Goal: Task Accomplishment & Management: Manage account settings

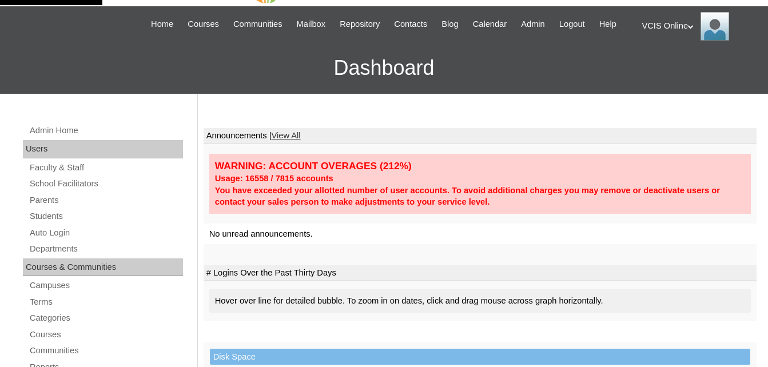
scroll to position [57, 0]
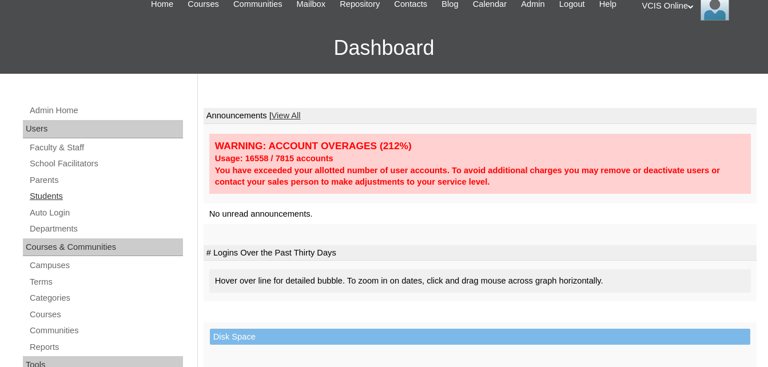
click at [48, 196] on link "Students" at bounding box center [106, 196] width 154 height 14
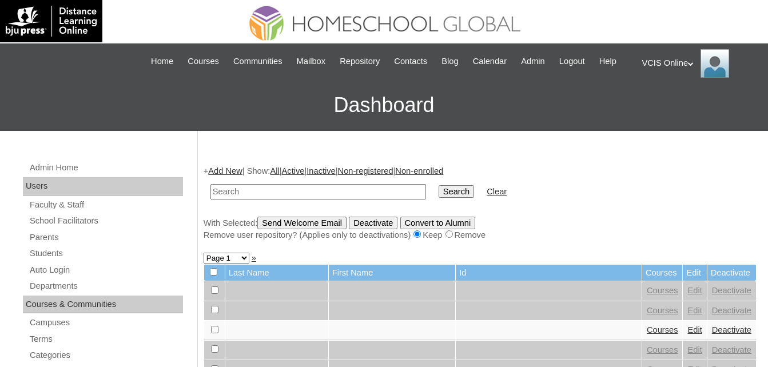
click at [253, 193] on input "text" at bounding box center [319, 191] width 216 height 15
type input "VCIS027-7B-SA2025"
click at [439, 185] on input "Search" at bounding box center [456, 191] width 35 height 13
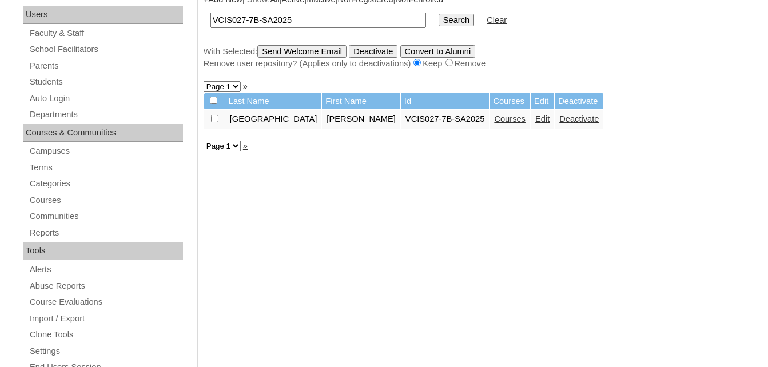
scroll to position [172, 0]
click at [536, 120] on link "Edit" at bounding box center [543, 118] width 14 height 9
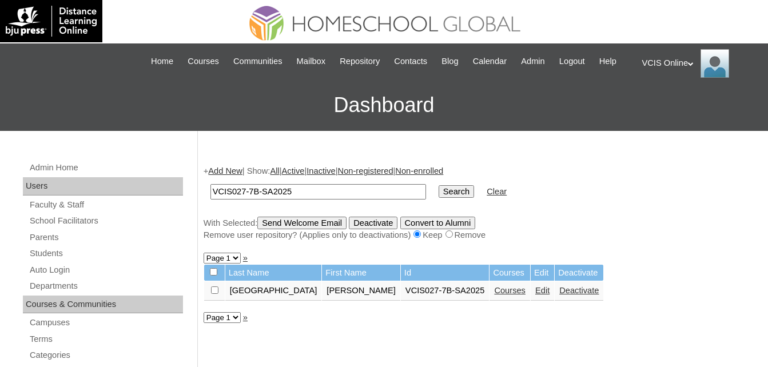
scroll to position [170, 0]
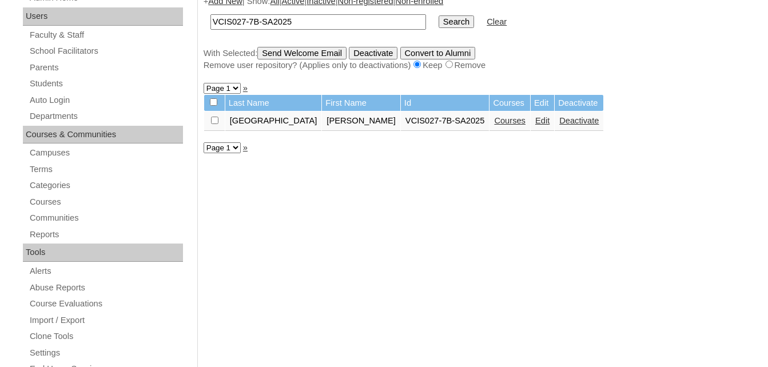
click at [494, 124] on link "Courses" at bounding box center [509, 120] width 31 height 9
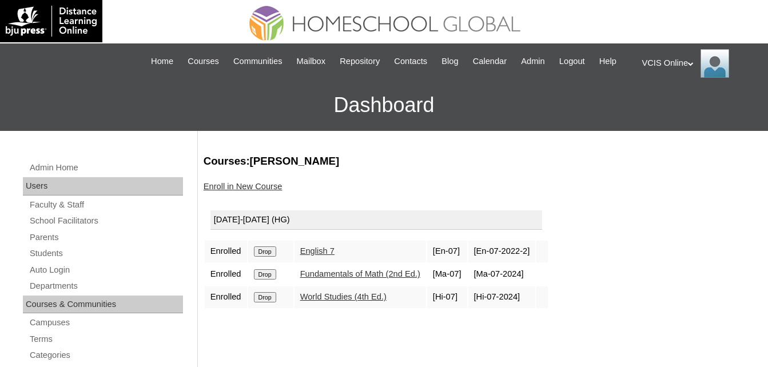
click at [232, 187] on link "Enroll in New Course" at bounding box center [243, 186] width 79 height 9
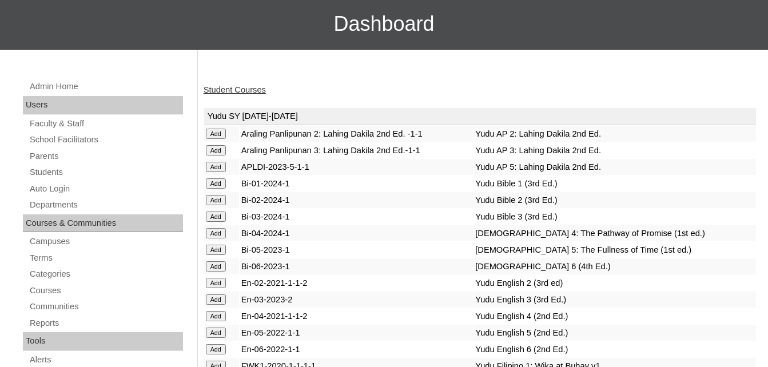
scroll to position [2921, 0]
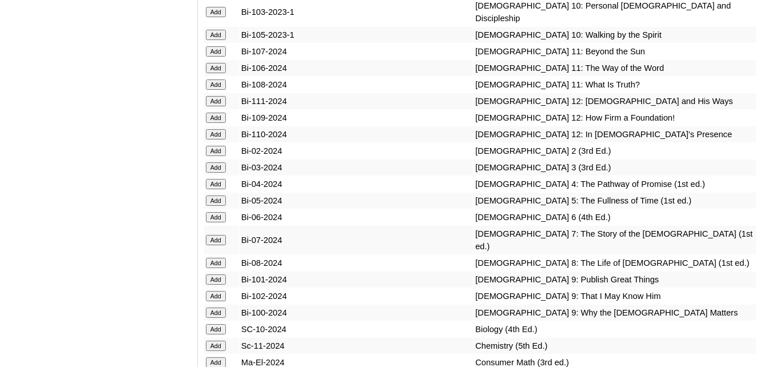
click at [213, 235] on input "Add" at bounding box center [216, 240] width 20 height 10
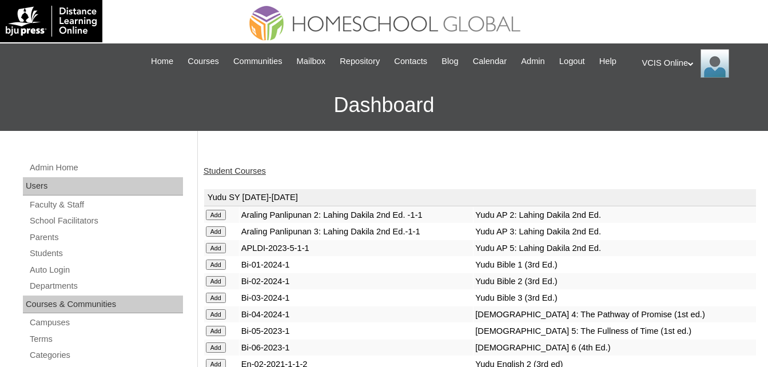
click at [247, 168] on link "Student Courses" at bounding box center [235, 171] width 62 height 9
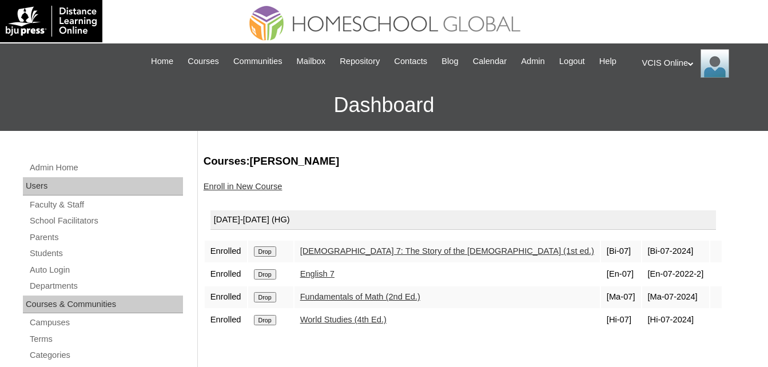
click at [245, 191] on link "Enroll in New Course" at bounding box center [243, 186] width 79 height 9
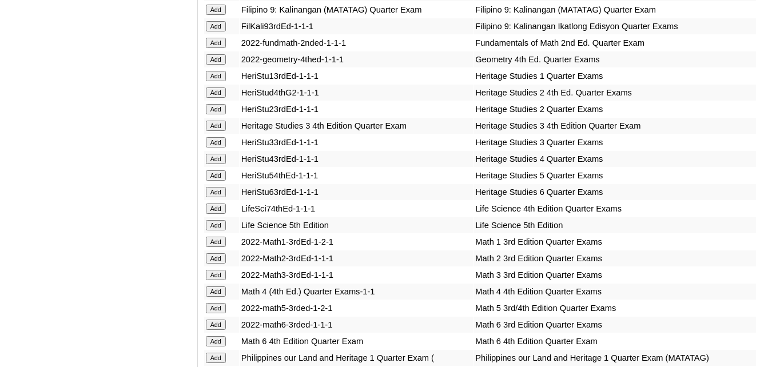
scroll to position [3983, 0]
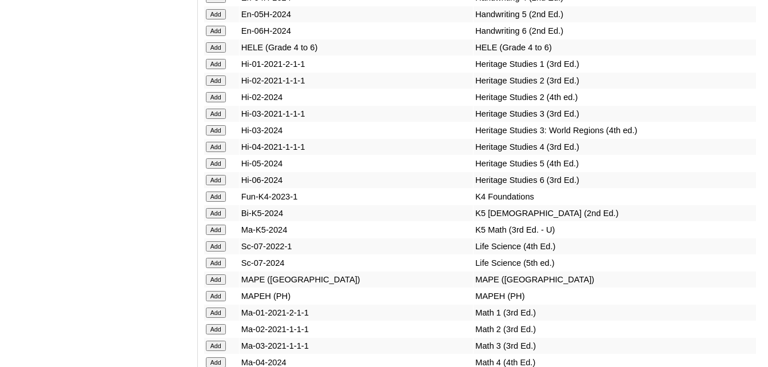
click at [213, 258] on input "Add" at bounding box center [216, 263] width 20 height 10
